Goal: Task Accomplishment & Management: Complete application form

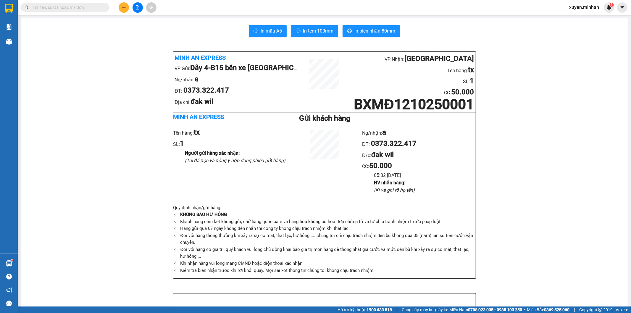
scroll to position [106, 0]
click at [124, 7] on icon "plus" at bounding box center [123, 7] width 3 height 0
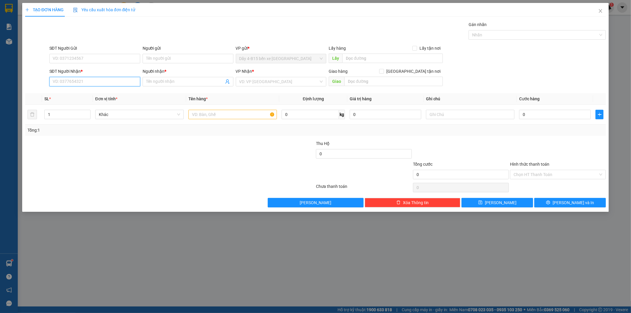
click at [65, 78] on input "SĐT Người Nhận *" at bounding box center [94, 81] width 91 height 9
type input "0337120770"
click at [164, 78] on input "Người nhận *" at bounding box center [185, 81] width 78 height 7
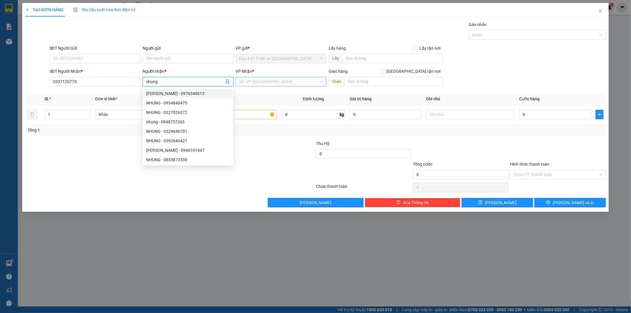
type input "nhung"
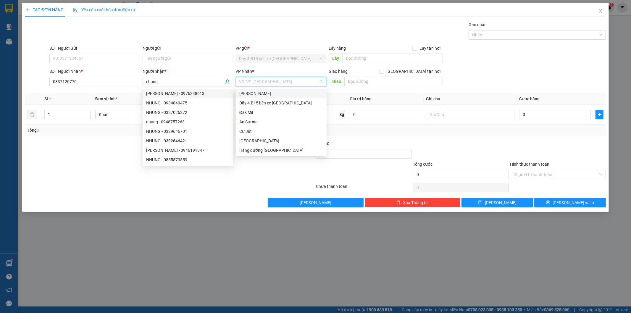
click at [274, 82] on input "search" at bounding box center [279, 81] width 80 height 9
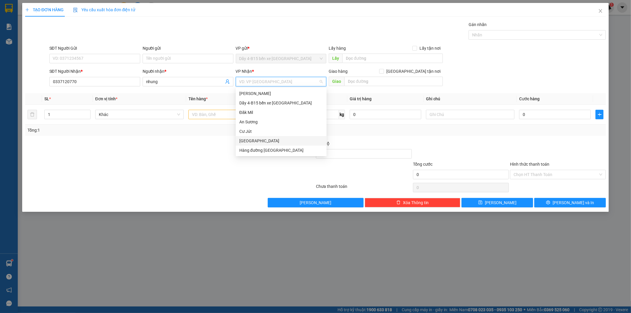
click at [255, 138] on div "[GEOGRAPHIC_DATA]" at bounding box center [281, 141] width 84 height 7
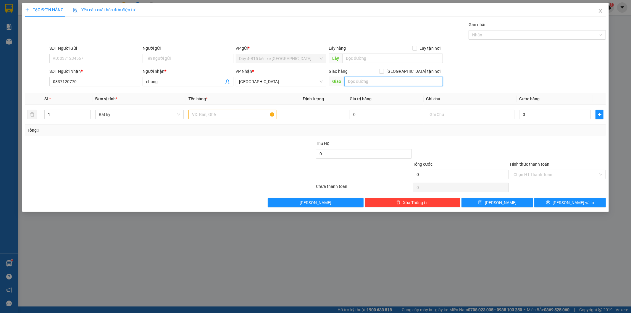
click at [357, 82] on input "text" at bounding box center [393, 81] width 98 height 9
type input "rừng lạnh"
click at [208, 113] on input "text" at bounding box center [232, 114] width 88 height 9
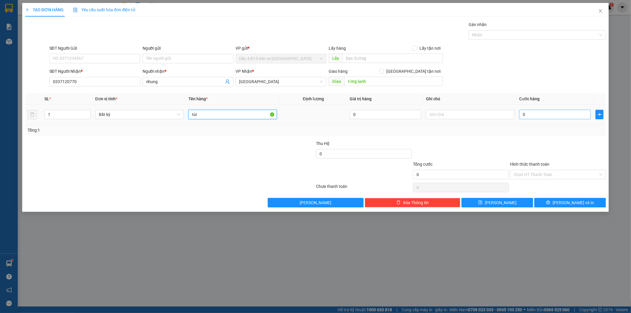
type input "túi"
click at [531, 113] on input "0" at bounding box center [555, 114] width 72 height 9
type input "5"
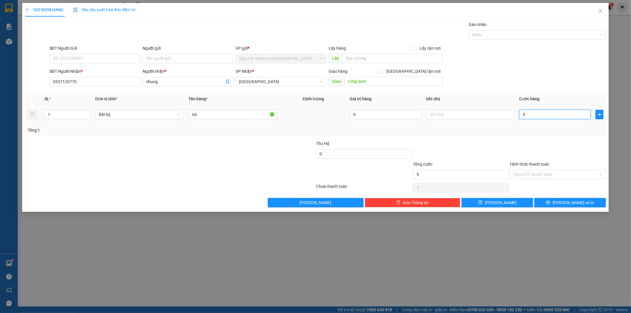
type input "50"
type input "50.000"
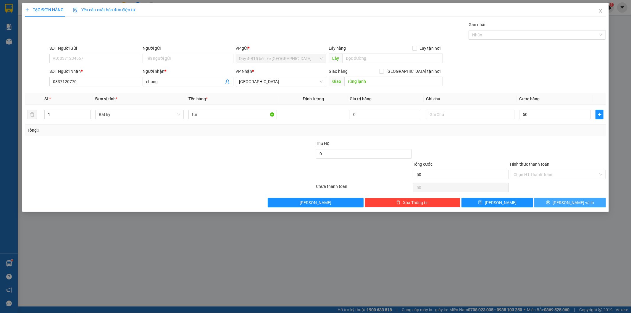
type input "50.000"
click at [555, 202] on button "[PERSON_NAME] và In" at bounding box center [570, 202] width 72 height 9
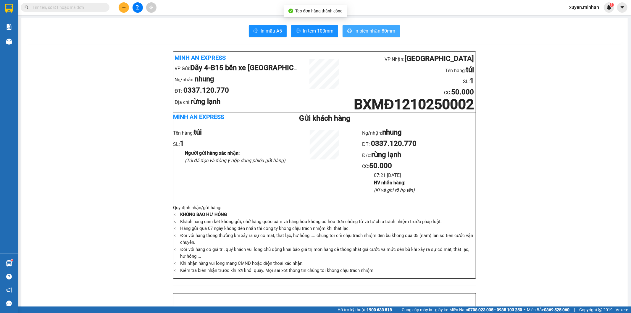
click at [371, 30] on span "In biên nhận 80mm" at bounding box center [374, 30] width 41 height 7
click at [324, 30] on span "In tem 100mm" at bounding box center [318, 30] width 30 height 7
click at [464, 11] on div "Kết quả tìm kiếm ( 0 ) Bộ lọc No Data xuyen.minhan 1" at bounding box center [315, 7] width 631 height 15
click at [123, 7] on icon "plus" at bounding box center [124, 7] width 4 height 4
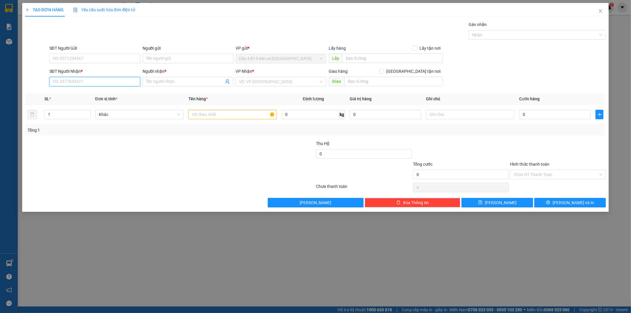
click at [63, 82] on input "SĐT Người Nhận *" at bounding box center [94, 81] width 91 height 9
type input "0979369478"
click at [90, 93] on div "0979369478 - VUI" at bounding box center [95, 93] width 84 height 7
type input "VUI"
type input "0979369478"
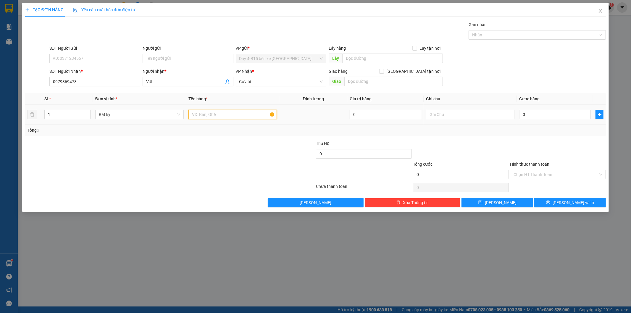
click at [210, 117] on input "text" at bounding box center [232, 114] width 88 height 9
type input "tg"
click at [537, 114] on input "0" at bounding box center [555, 114] width 72 height 9
type input "6"
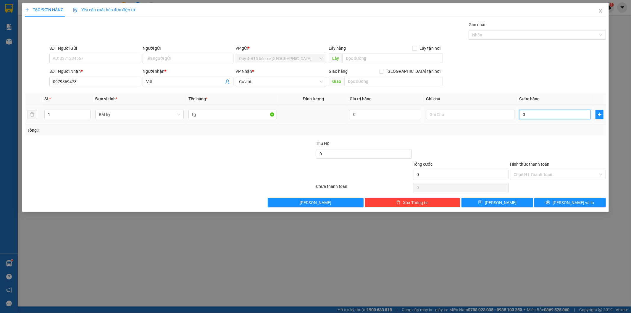
type input "6"
type input "60"
type input "60.000"
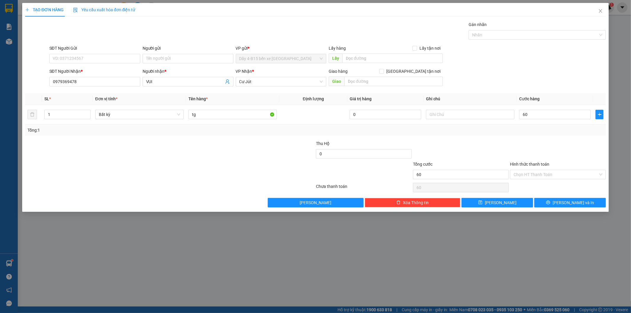
type input "60.000"
click at [539, 164] on label "Hình thức thanh toán" at bounding box center [529, 164] width 39 height 5
click at [539, 170] on input "Hình thức thanh toán" at bounding box center [555, 174] width 85 height 9
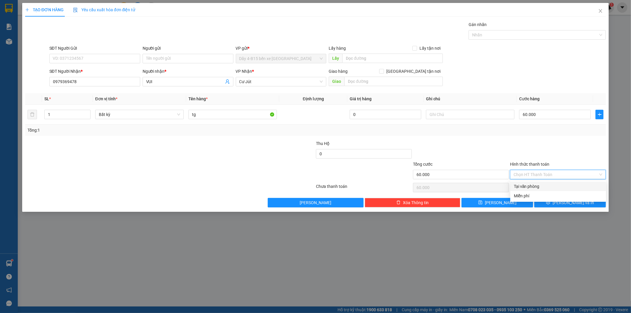
click at [547, 186] on div "Tại văn phòng" at bounding box center [558, 186] width 89 height 7
type input "0"
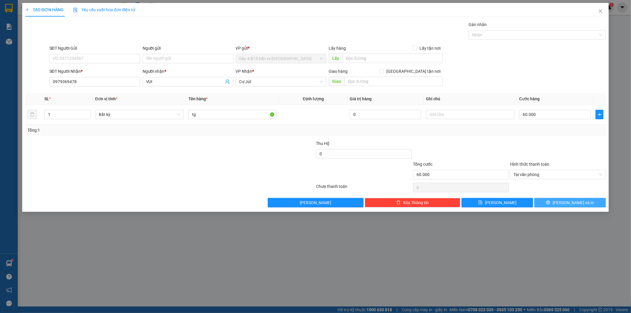
click at [552, 204] on button "[PERSON_NAME] và In" at bounding box center [570, 202] width 72 height 9
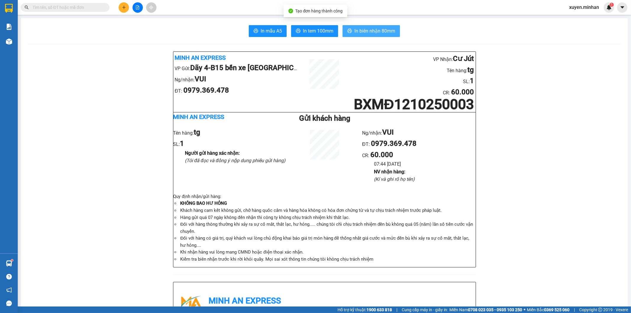
click at [355, 31] on span "In biên nhận 80mm" at bounding box center [374, 30] width 41 height 7
click at [308, 28] on span "In tem 100mm" at bounding box center [318, 30] width 30 height 7
click at [119, 6] on button at bounding box center [124, 7] width 10 height 10
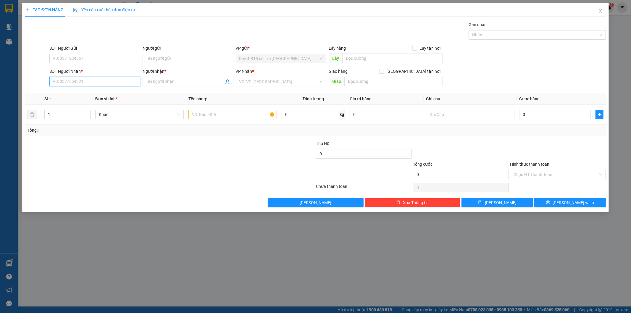
click at [76, 81] on input "SĐT Người Nhận *" at bounding box center [94, 81] width 91 height 9
type input "0363575667"
click at [105, 90] on div "0363575667 - cô hoa" at bounding box center [94, 93] width 91 height 9
type input "cô hoa"
type input "0363575667"
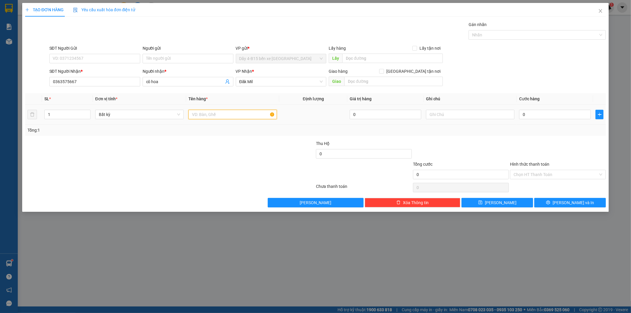
click at [209, 115] on input "text" at bounding box center [232, 114] width 88 height 9
type input "tx"
click at [540, 116] on input "0" at bounding box center [555, 114] width 72 height 9
type input "5"
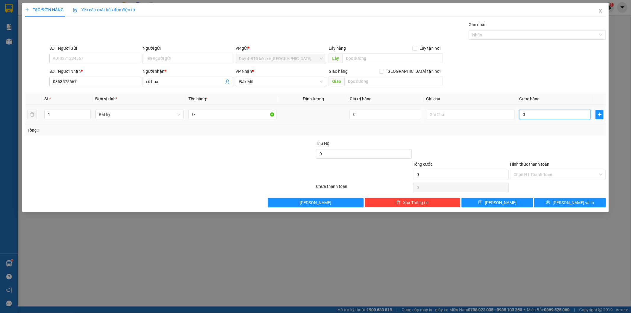
type input "5"
type input "50"
type input "50.000"
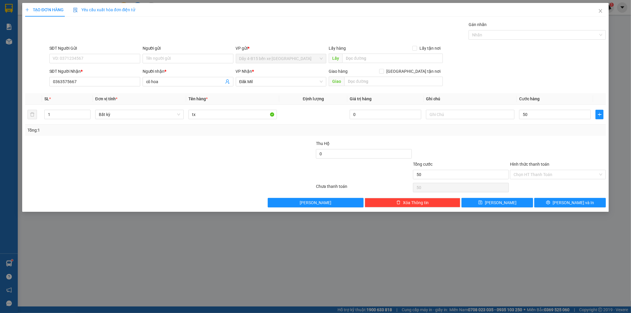
type input "50.000"
click at [544, 163] on label "Hình thức thanh toán" at bounding box center [529, 164] width 39 height 5
click at [544, 170] on input "Hình thức thanh toán" at bounding box center [555, 174] width 85 height 9
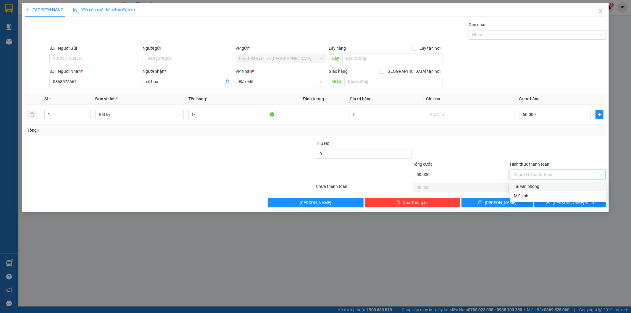
click at [539, 185] on div "Tại văn phòng" at bounding box center [558, 186] width 89 height 7
type input "0"
drag, startPoint x: 550, startPoint y: 202, endPoint x: 549, endPoint y: 198, distance: 3.9
click at [550, 202] on button "[PERSON_NAME] và In" at bounding box center [570, 202] width 72 height 9
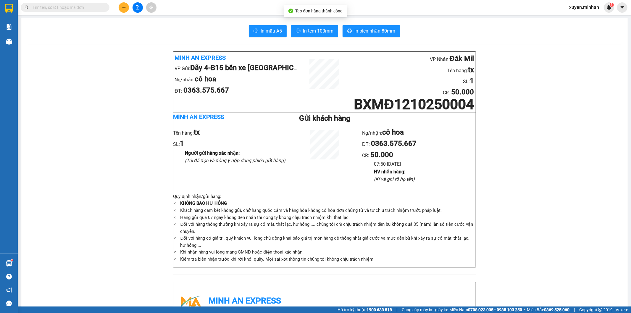
click at [379, 28] on span "In biên nhận 80mm" at bounding box center [374, 30] width 41 height 7
click at [312, 28] on span "In tem 100mm" at bounding box center [318, 30] width 30 height 7
